Goal: Check status: Check status

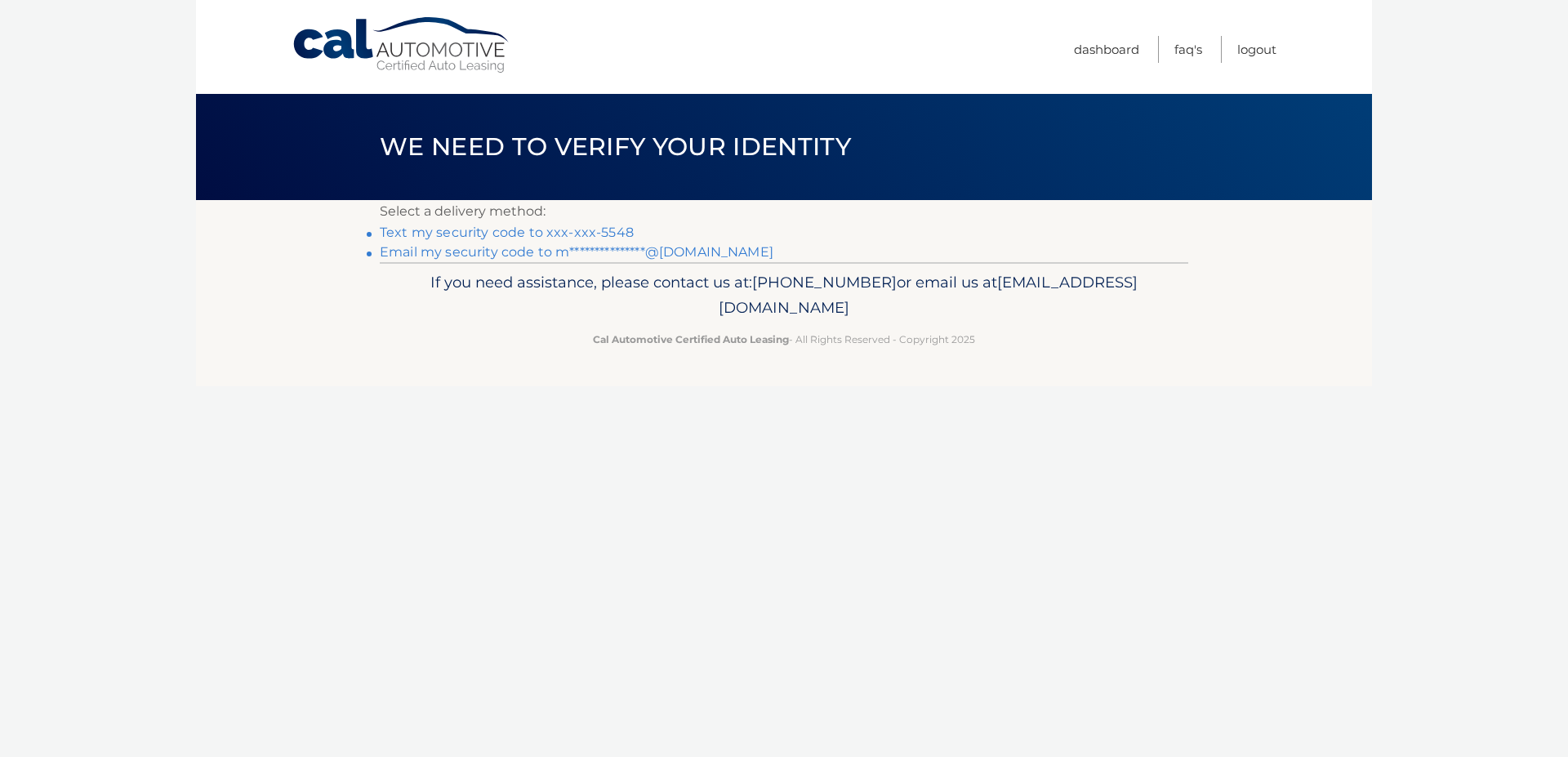
click at [693, 251] on link "**********" at bounding box center [576, 252] width 393 height 16
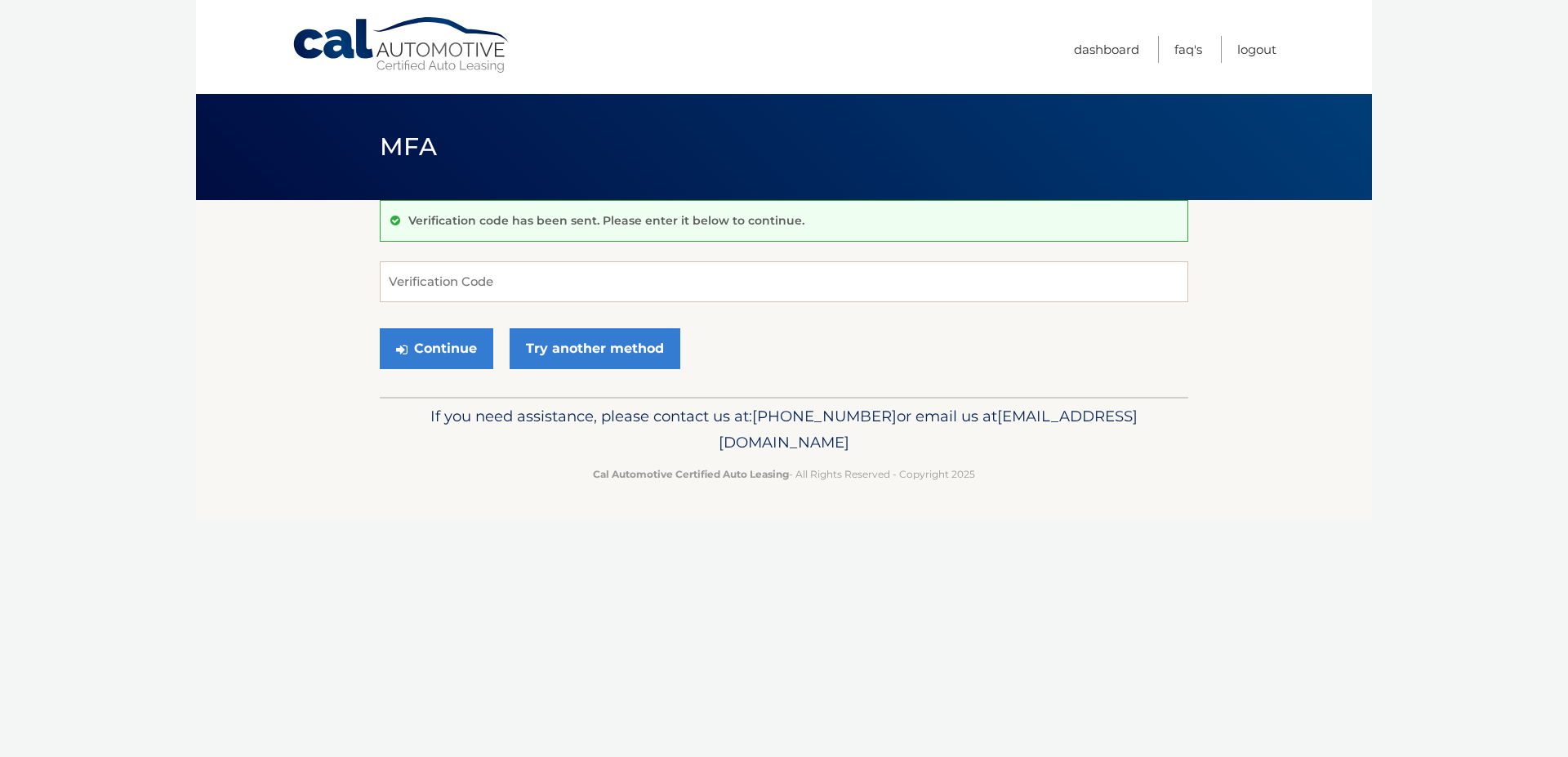
click at [494, 261] on div "Verification code has been sent. Please enter it below to continue. Verificatio…" at bounding box center [783, 298] width 808 height 197
click at [494, 272] on input "Verification Code" at bounding box center [783, 281] width 808 height 41
paste input "109531"
type input "109531"
click at [464, 352] on button "Continue" at bounding box center [436, 348] width 113 height 41
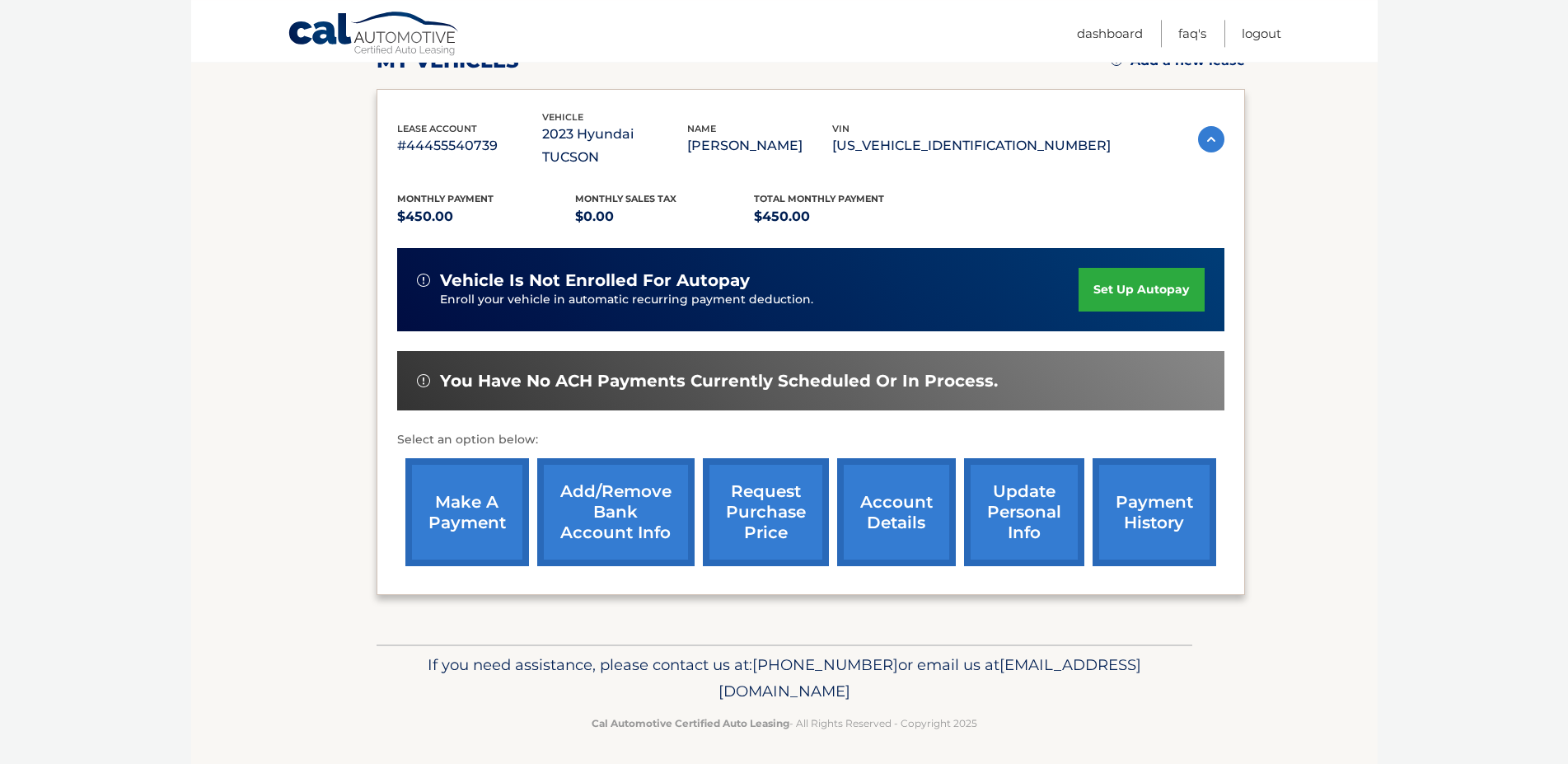
scroll to position [276, 0]
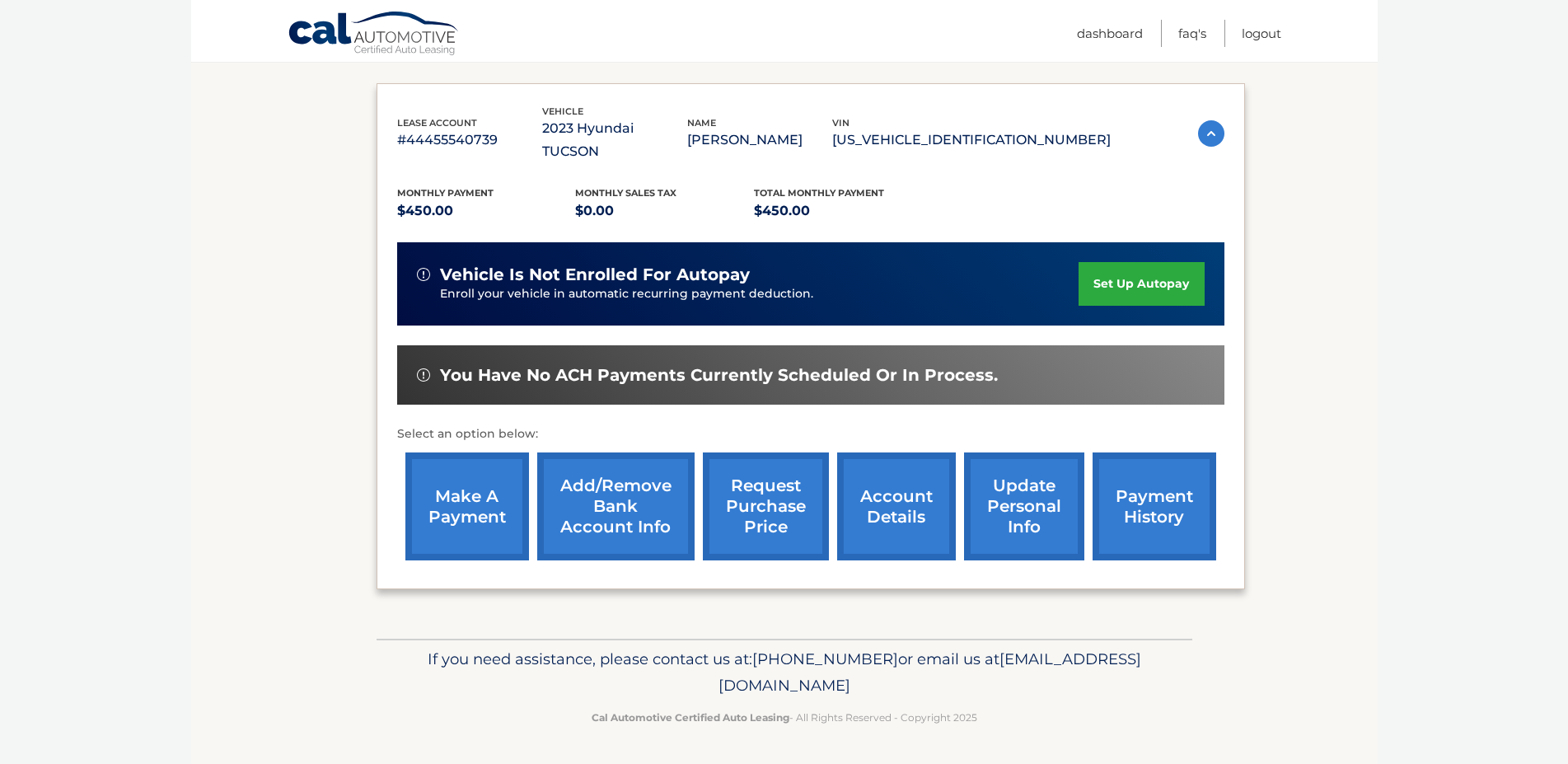
click at [873, 508] on link "account details" at bounding box center [896, 507] width 119 height 108
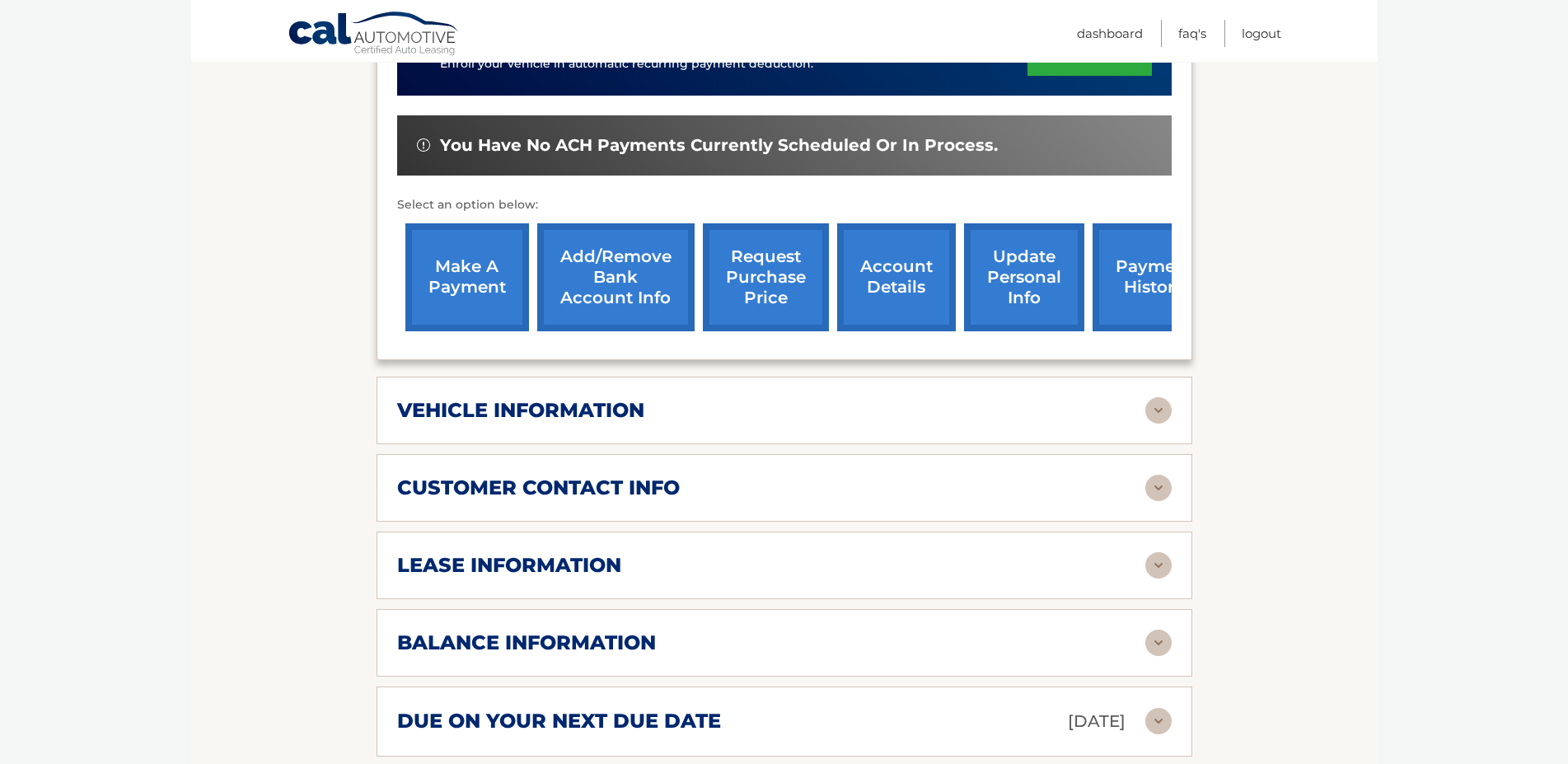
scroll to position [504, 0]
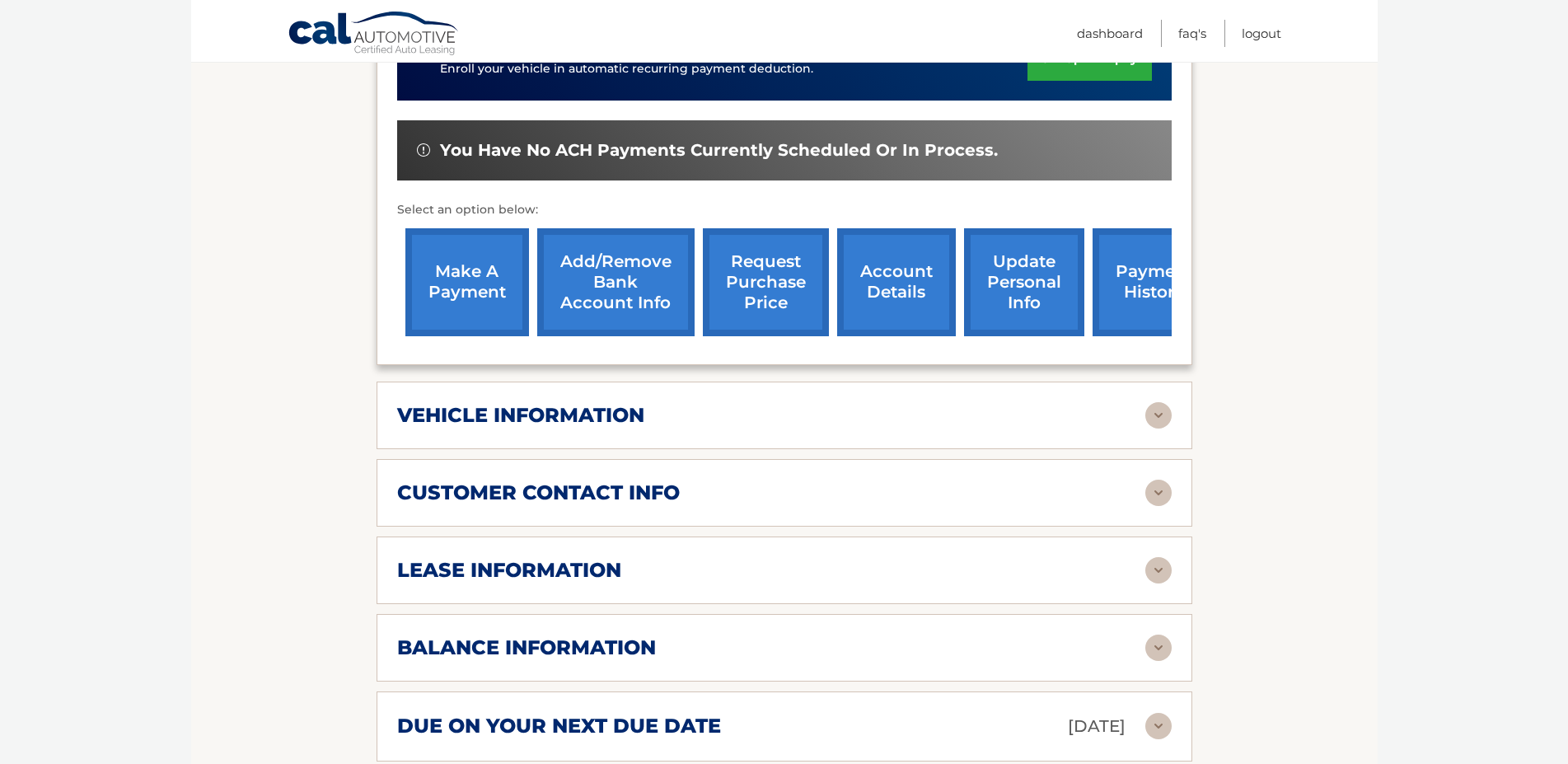
click at [550, 580] on h2 "lease information" at bounding box center [508, 570] width 224 height 24
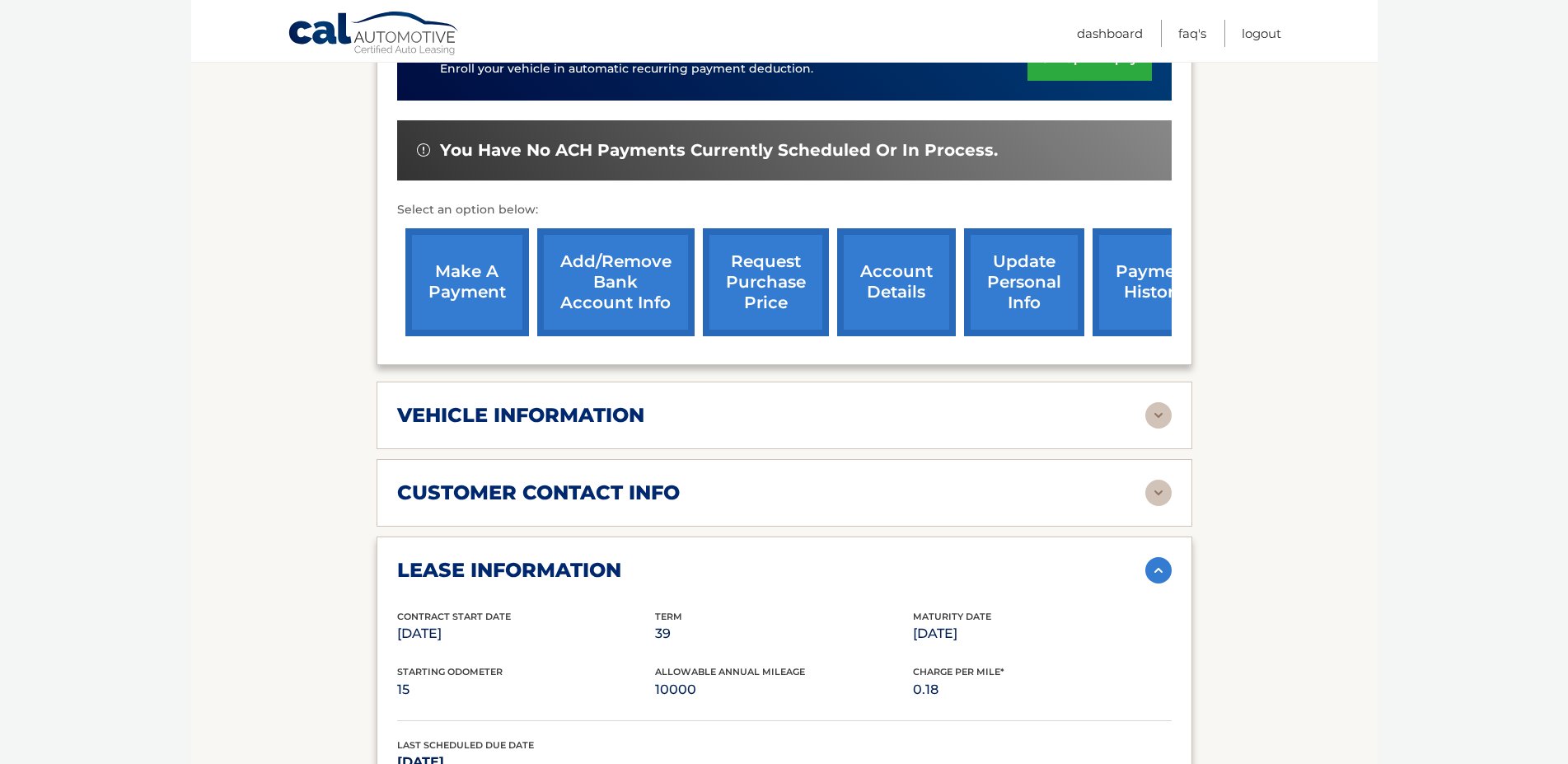
click at [556, 578] on h2 "lease information" at bounding box center [508, 570] width 224 height 24
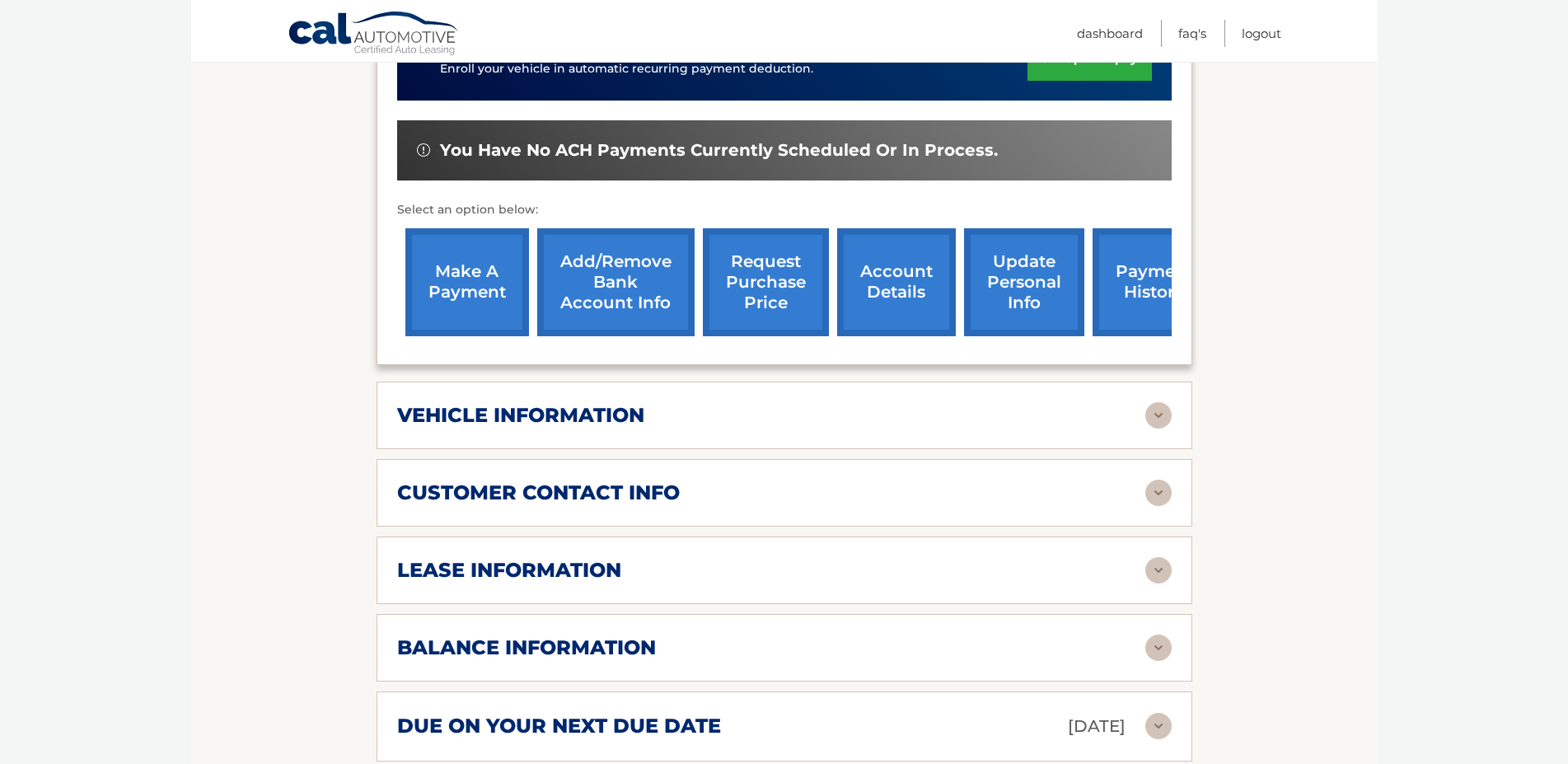
click at [535, 660] on h2 "balance information" at bounding box center [526, 647] width 259 height 24
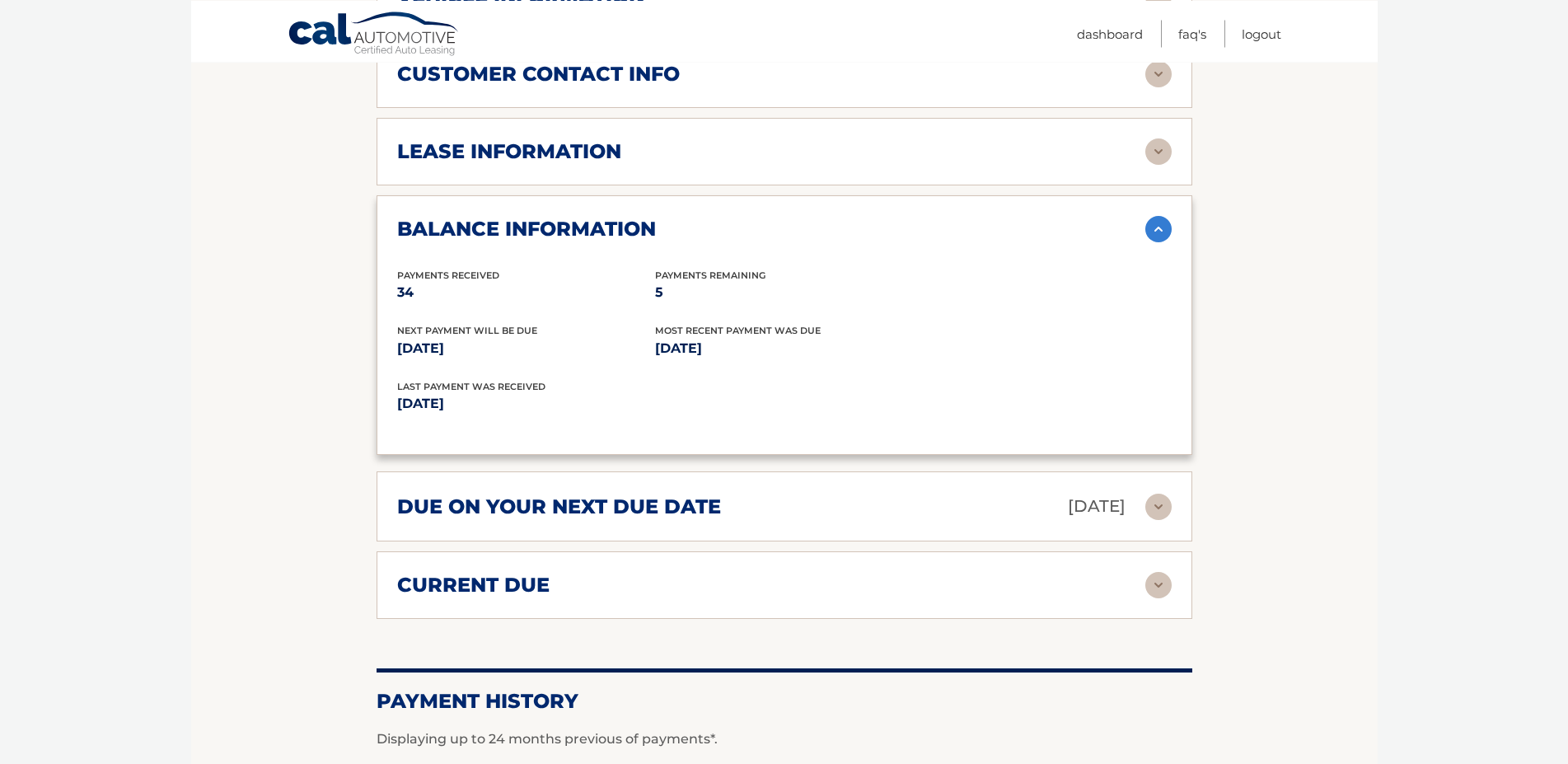
scroll to position [924, 0]
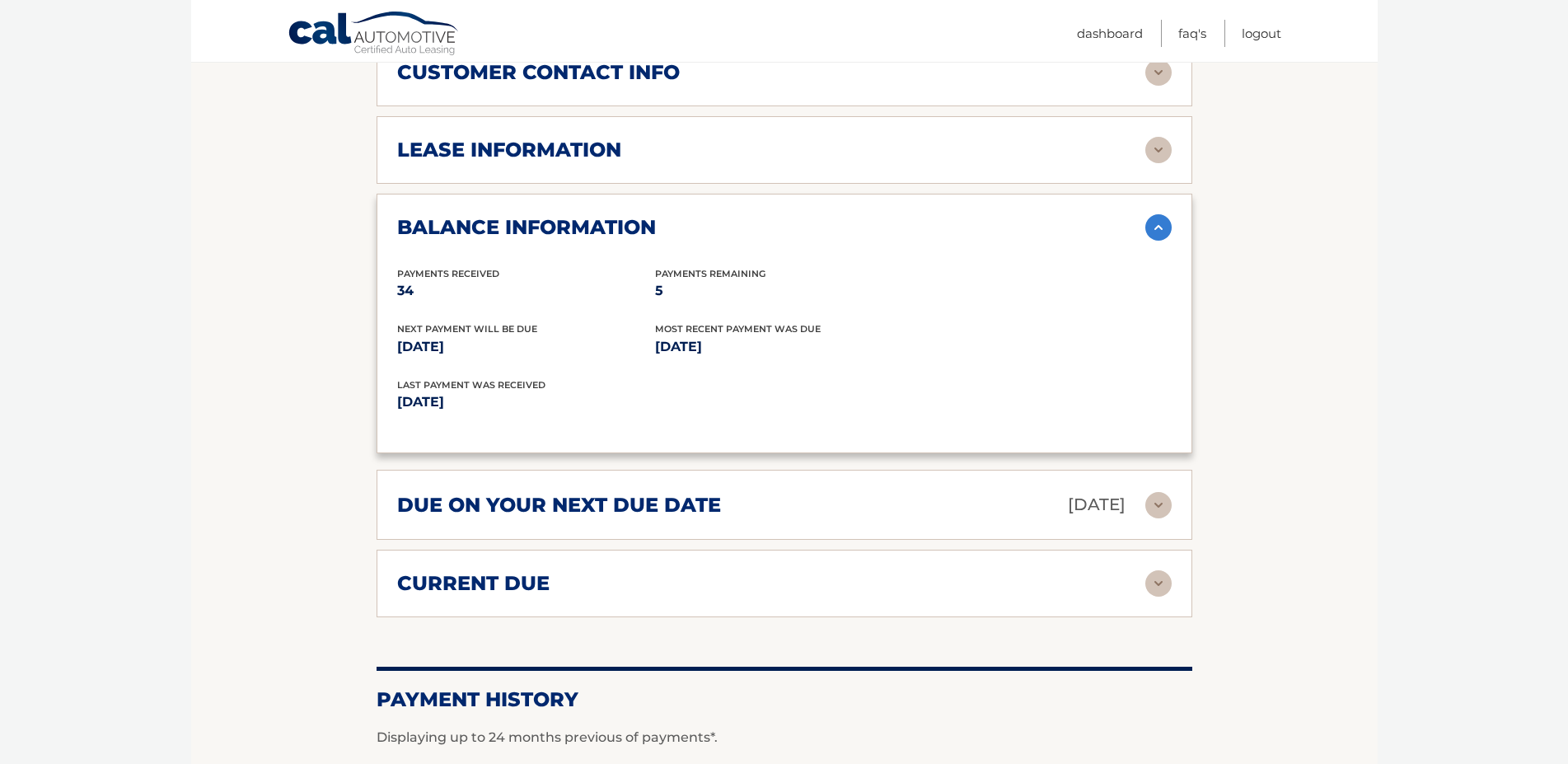
click at [581, 567] on div "current due Late Charges $0.00 Miscelleneous Charges* $0.00 Sales Tax $0.00 pay…" at bounding box center [784, 583] width 815 height 67
click at [581, 587] on div "current due" at bounding box center [784, 583] width 774 height 26
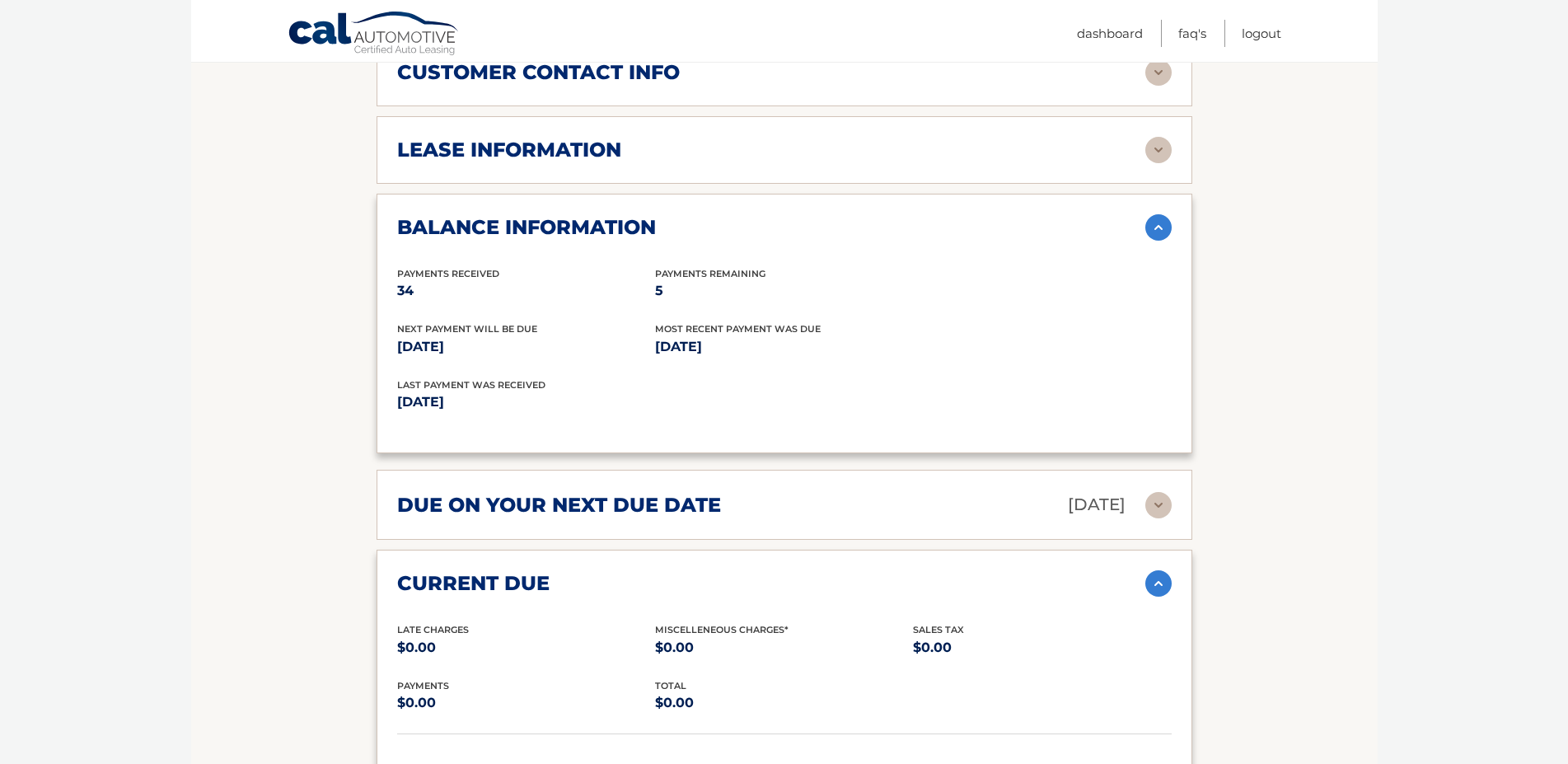
click at [581, 588] on div "current due" at bounding box center [771, 583] width 748 height 24
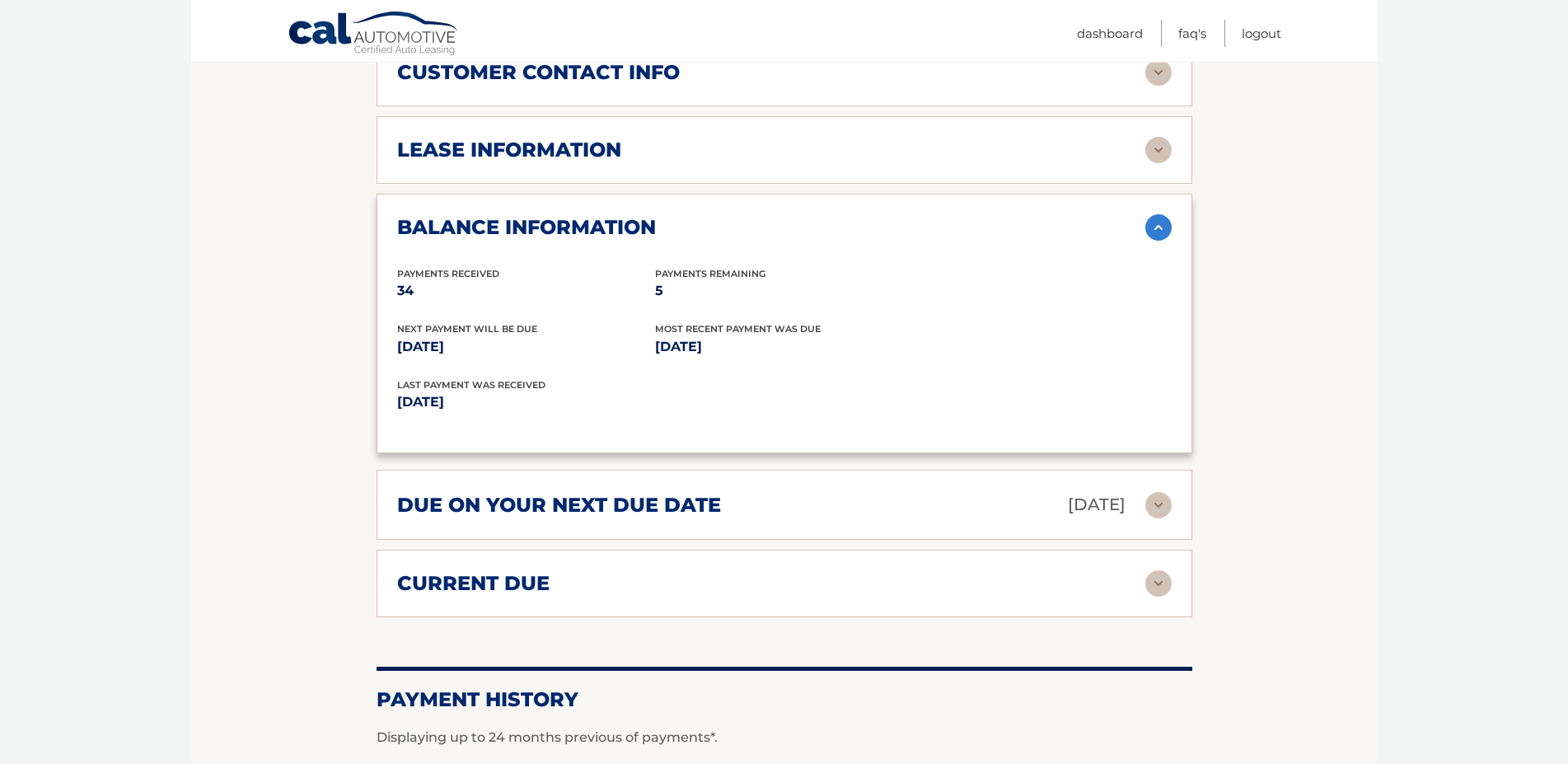
click at [581, 537] on div "due on your next due date Nov 13, 2025 Late Charges $0.00 Miscellaneous Charges…" at bounding box center [784, 505] width 815 height 70
click at [581, 517] on h2 "due on your next due date" at bounding box center [558, 505] width 324 height 24
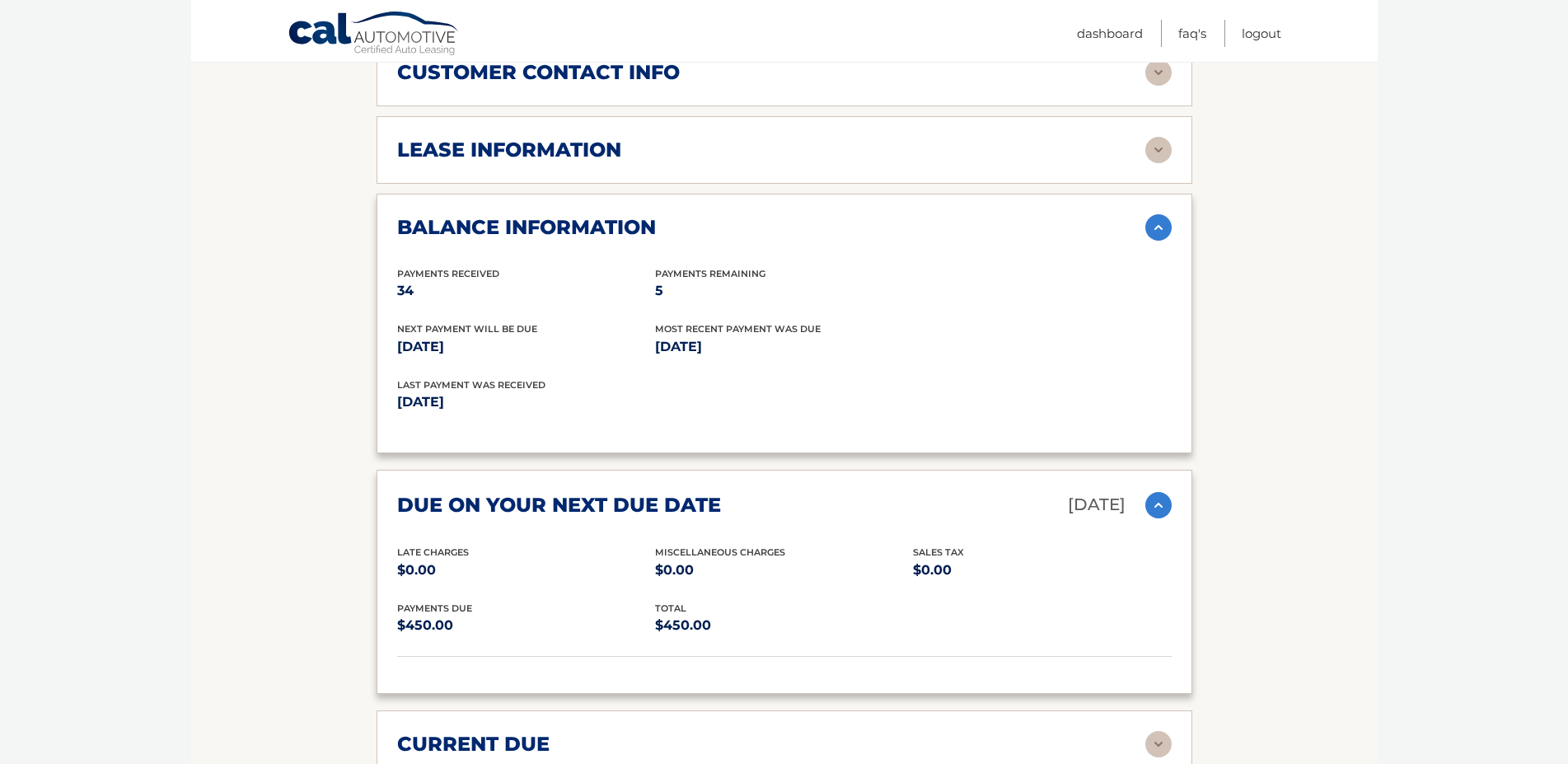
click at [582, 517] on h2 "due on your next due date" at bounding box center [558, 505] width 324 height 24
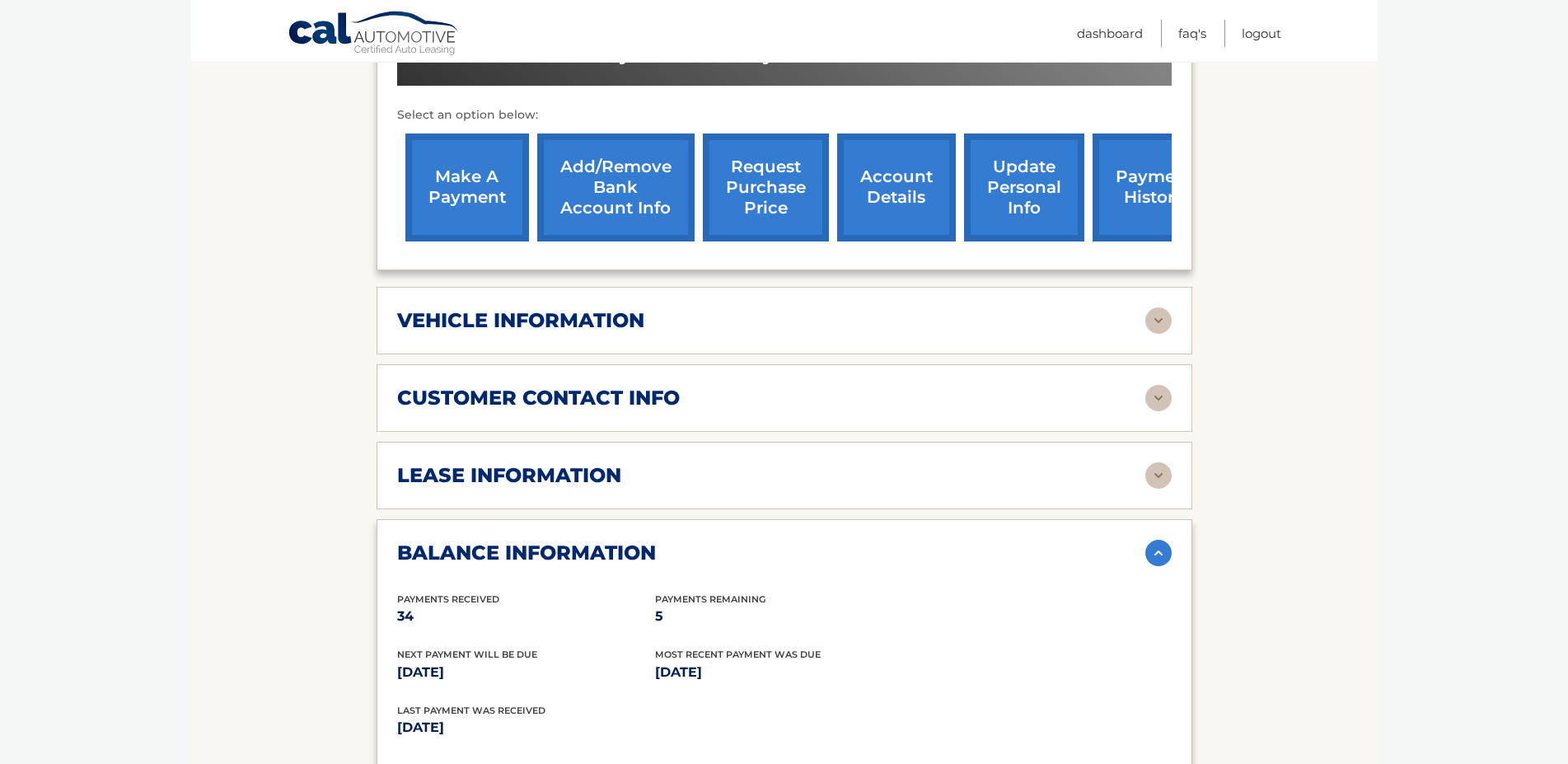
scroll to position [589, 0]
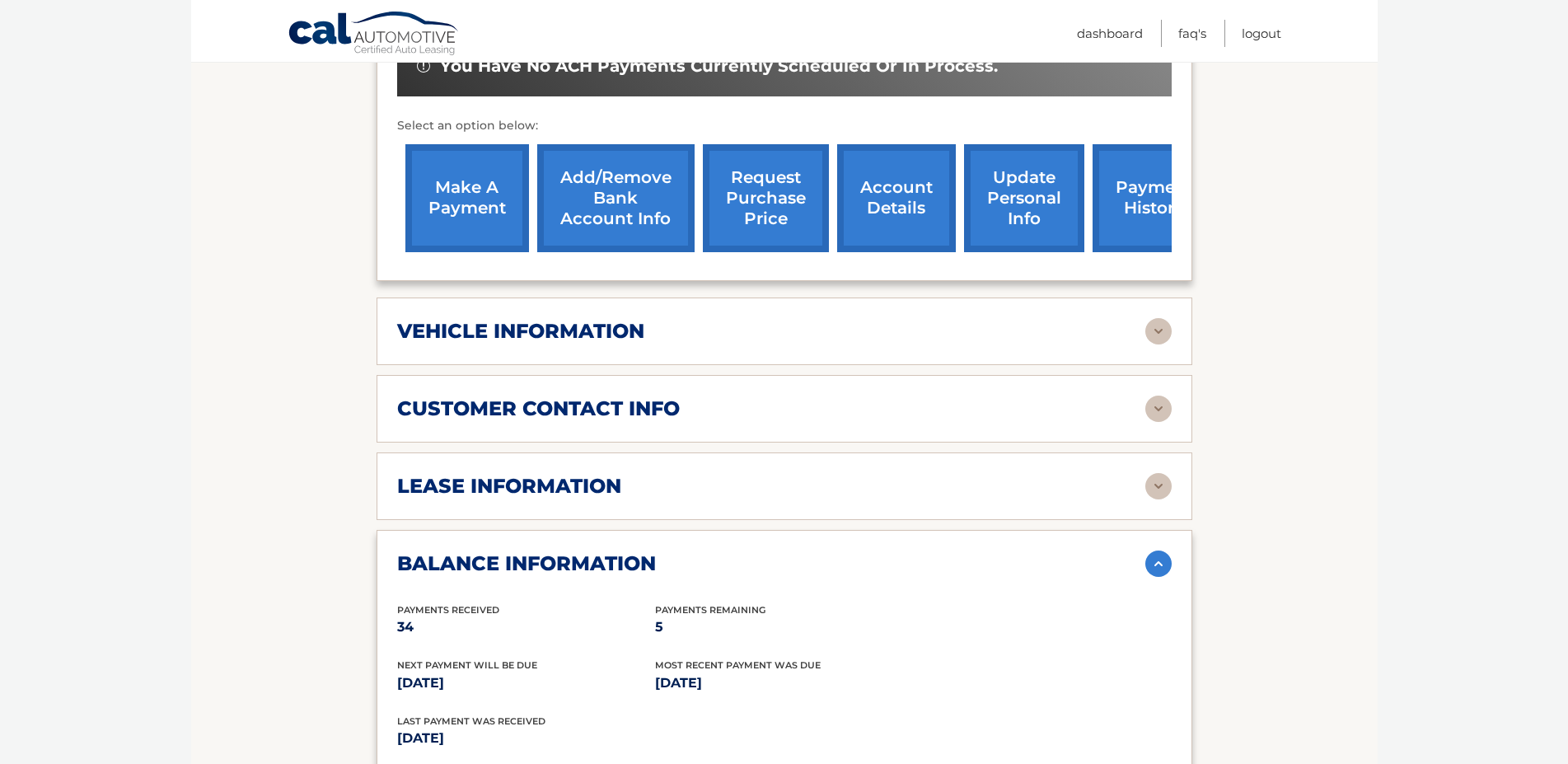
click at [522, 499] on h2 "lease information" at bounding box center [508, 486] width 224 height 24
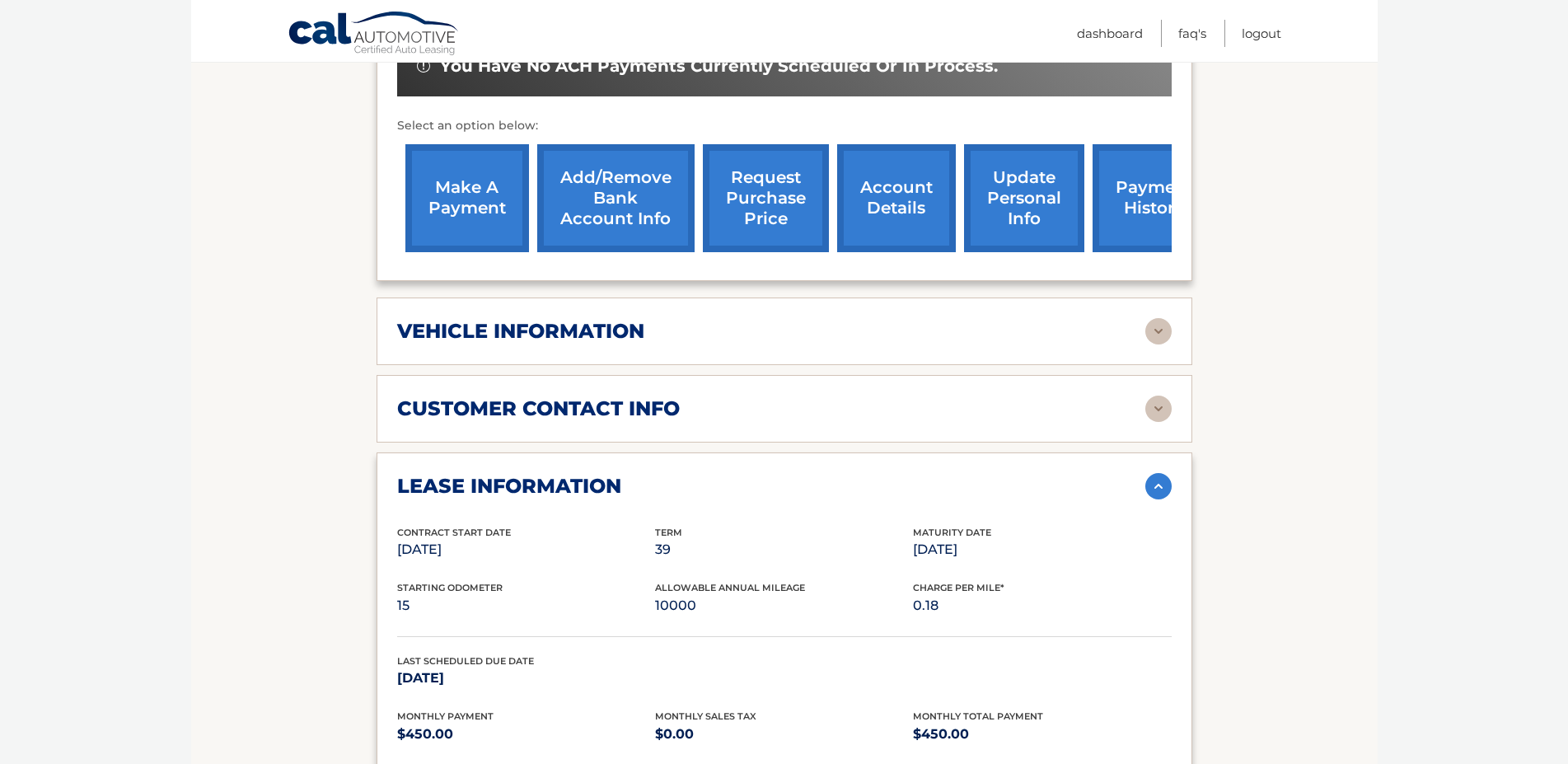
click at [522, 499] on h2 "lease information" at bounding box center [508, 486] width 224 height 24
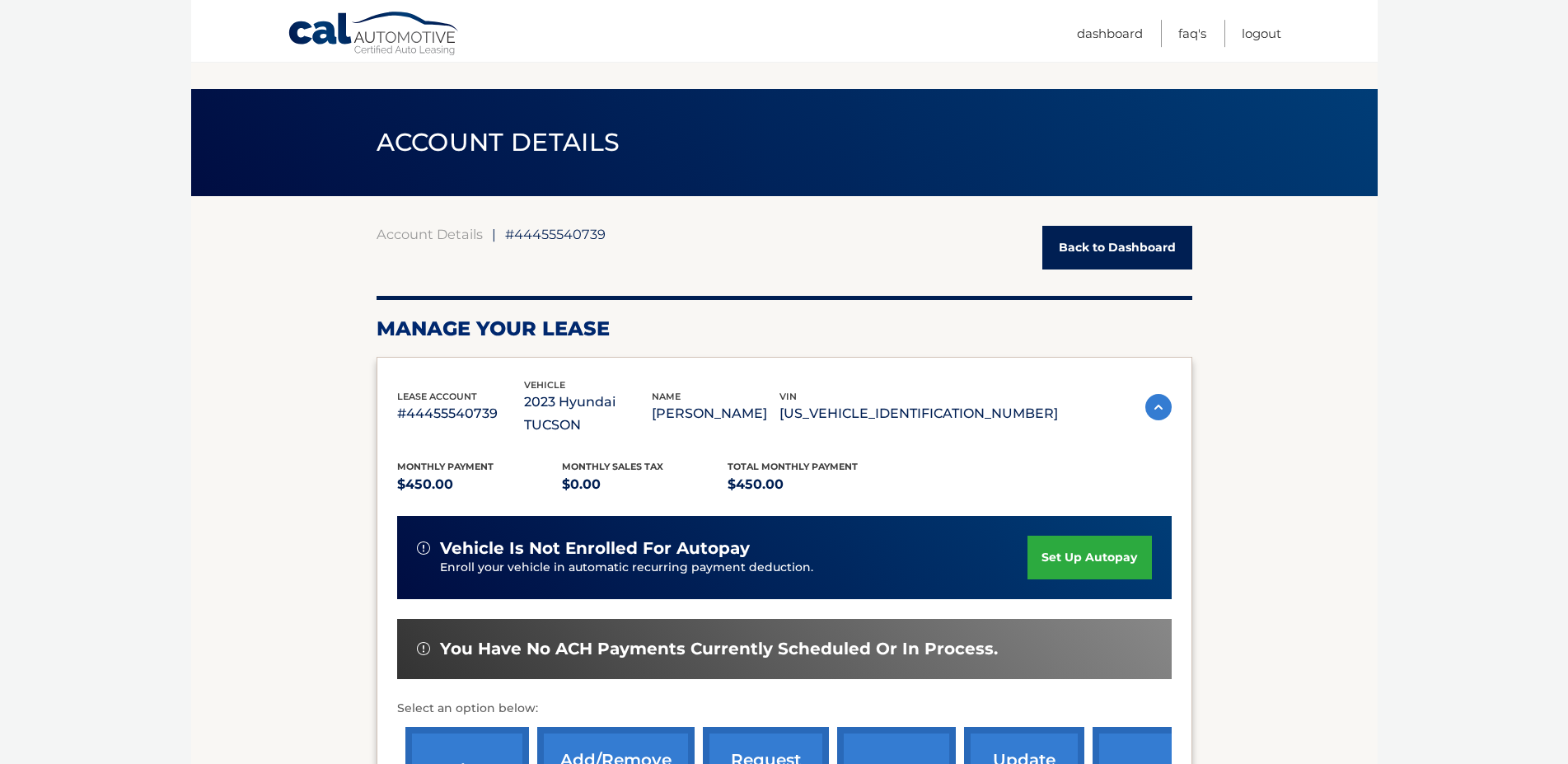
scroll to position [0, 0]
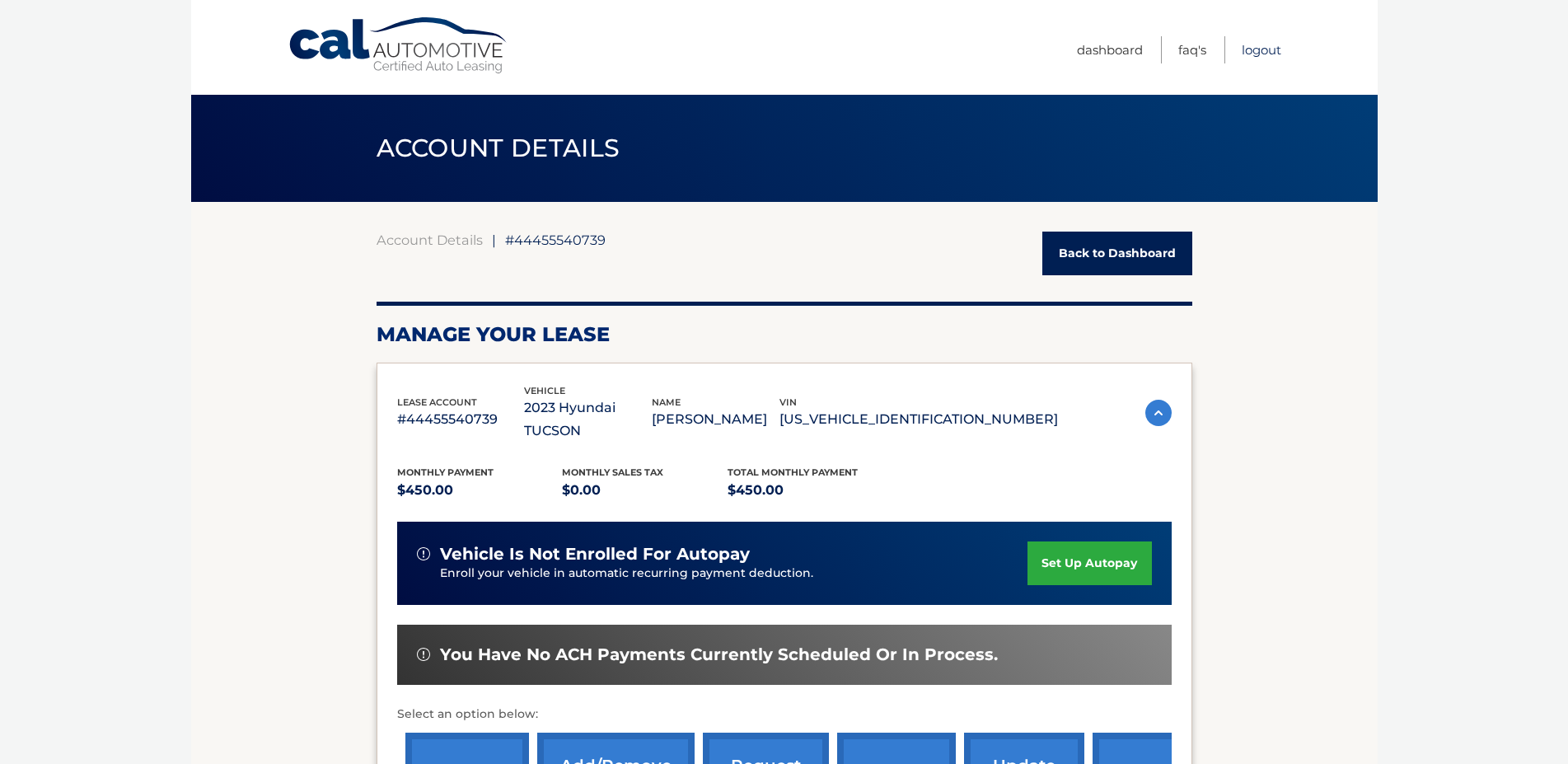
click at [1250, 51] on link "Logout" at bounding box center [1261, 50] width 39 height 27
